Goal: Communication & Community: Answer question/provide support

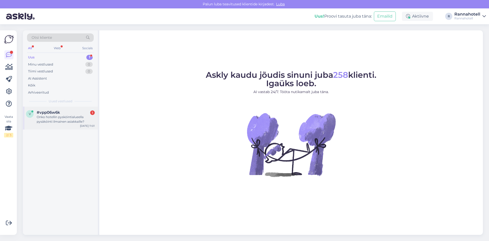
click at [62, 114] on div "#vpp06w6k 1" at bounding box center [66, 112] width 58 height 5
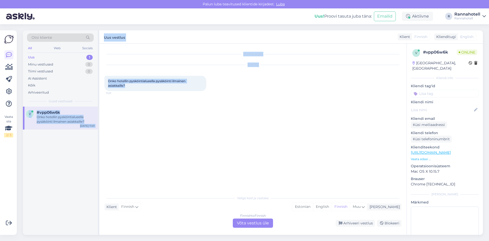
drag, startPoint x: 128, startPoint y: 88, endPoint x: 99, endPoint y: 80, distance: 29.9
click at [99, 80] on div "Otsi kliente All Web Socials Uus 1 Minu vestlused 0 Tiimi vestlused 0 AI Assist…" at bounding box center [253, 132] width 460 height 204
drag, startPoint x: 130, startPoint y: 112, endPoint x: 128, endPoint y: 90, distance: 21.5
click at [130, 112] on div "Vestlus algas [DATE] Onko hotellin pysköintialueella pysäköinti ilmainen asiakk…" at bounding box center [255, 118] width 302 height 139
click at [124, 87] on div "Onko hotellin pysköintialueella pysäköinti ilmainen asiakkaille? 11:01" at bounding box center [155, 83] width 102 height 15
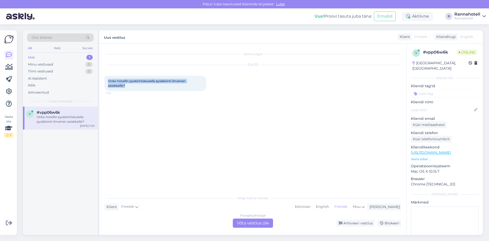
drag, startPoint x: 127, startPoint y: 86, endPoint x: 109, endPoint y: 82, distance: 18.5
click at [109, 82] on div "Onko hotellin pysköintialueella pysäköinti ilmainen asiakkaille? 11:01" at bounding box center [155, 83] width 102 height 15
copy span "Onko hotellin pysköintialueella pysäköinti ilmainen asiakkaille?"
click at [246, 220] on div "Finnish to Finnish Võta vestlus üle" at bounding box center [253, 222] width 40 height 9
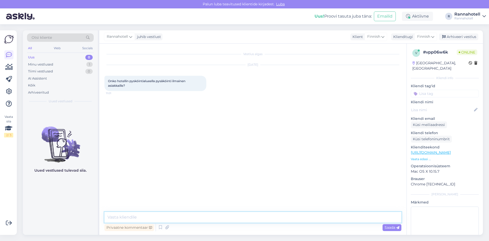
click at [169, 216] on textarea at bounding box center [252, 217] width 297 height 11
drag, startPoint x: 345, startPoint y: 218, endPoint x: 79, endPoint y: 213, distance: 266.2
click at [79, 213] on div "Otsi kliente All Web Socials Uus 0 Minu vestlused 1 Tiimi vestlused 0 AI Assist…" at bounding box center [253, 132] width 460 height 204
type textarea "Hello, parking in our hotel parking lot is for free at the moment. In summertim…"
paste textarea "Hello, parking in our hotel parking lot is currently free. During the summer, i…"
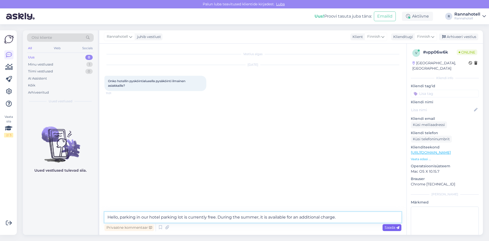
type textarea "Hello, parking in our hotel parking lot is currently free. During the summer, i…"
click at [387, 229] on span "Saada" at bounding box center [392, 227] width 15 height 5
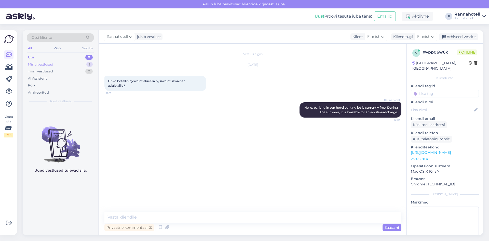
click at [77, 65] on div "Minu vestlused 1" at bounding box center [60, 64] width 67 height 7
